Goal: Task Accomplishment & Management: Complete application form

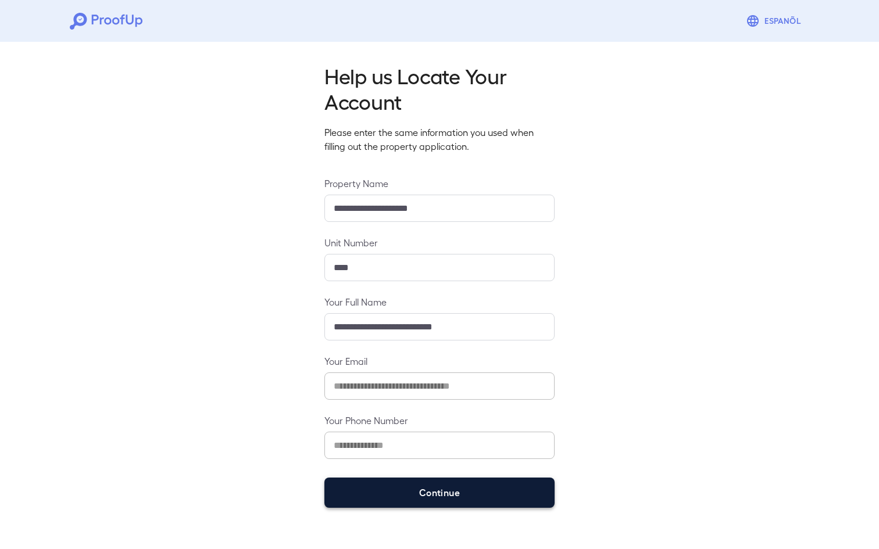
click at [441, 487] on button "Continue" at bounding box center [439, 493] width 230 height 30
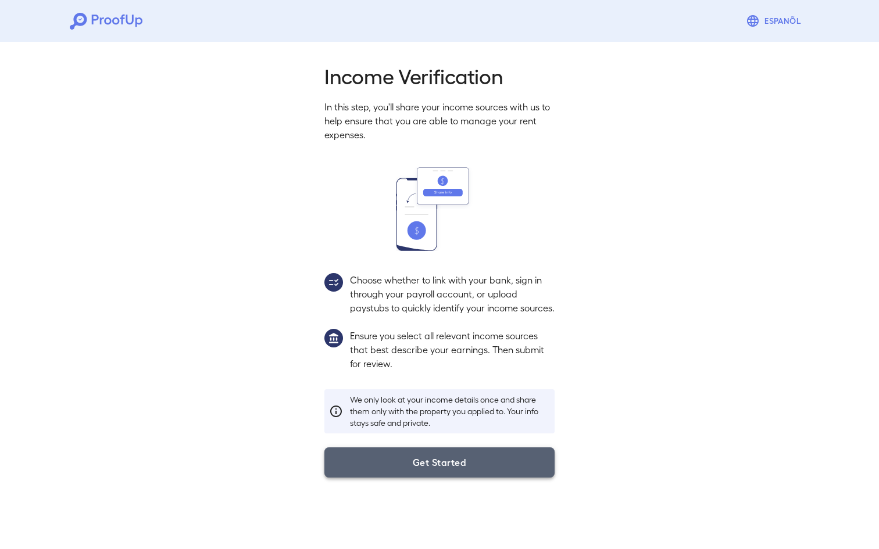
click at [400, 478] on button "Get Started" at bounding box center [439, 463] width 230 height 30
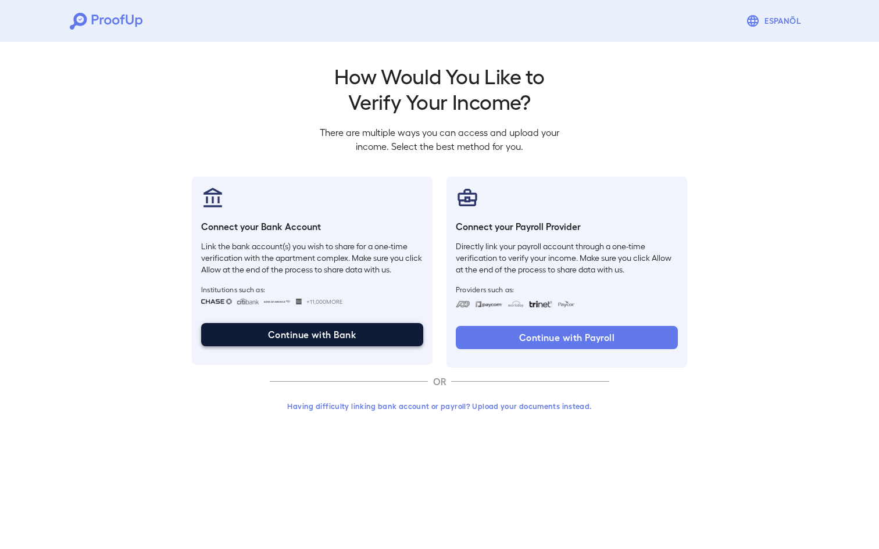
click at [363, 334] on button "Continue with Bank" at bounding box center [312, 334] width 222 height 23
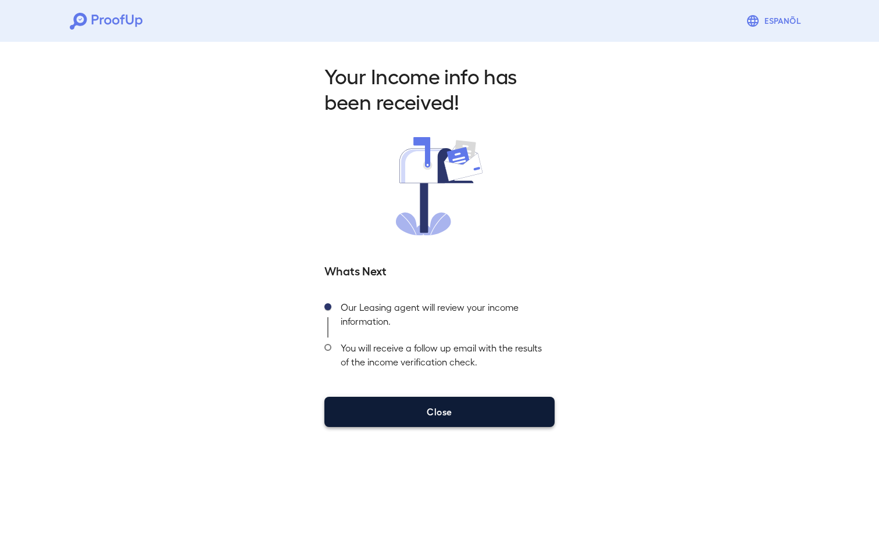
click at [417, 411] on button "Close" at bounding box center [439, 412] width 230 height 30
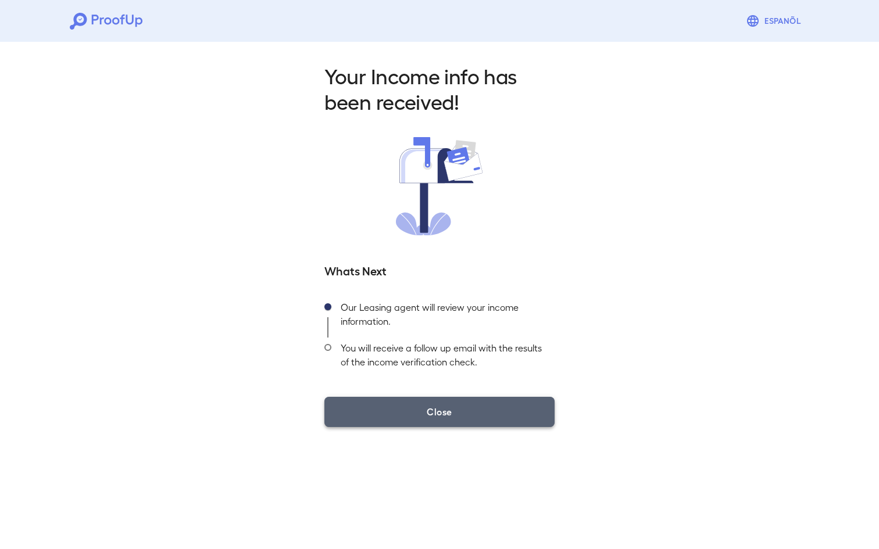
click at [442, 418] on button "Close" at bounding box center [439, 412] width 230 height 30
